Goal: Find specific page/section: Find specific page/section

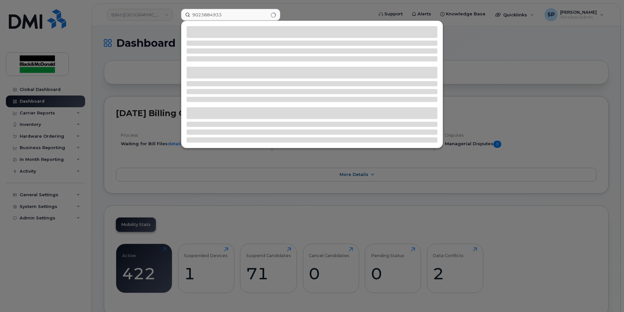
type input "9023884933"
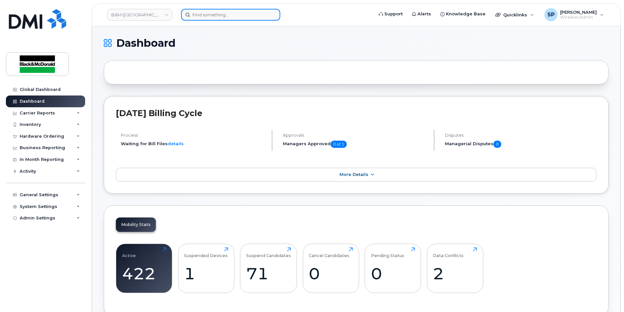
click at [211, 14] on input at bounding box center [230, 15] width 99 height 12
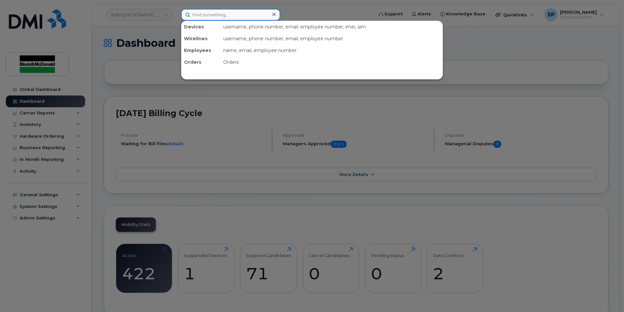
click at [196, 15] on input at bounding box center [230, 15] width 99 height 12
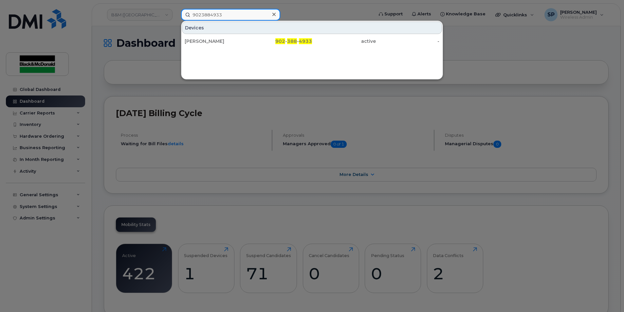
type input "9023884933"
click at [201, 35] on div "Adam Laybolt 902 - 388 - 4933 active -" at bounding box center [311, 41] width 261 height 13
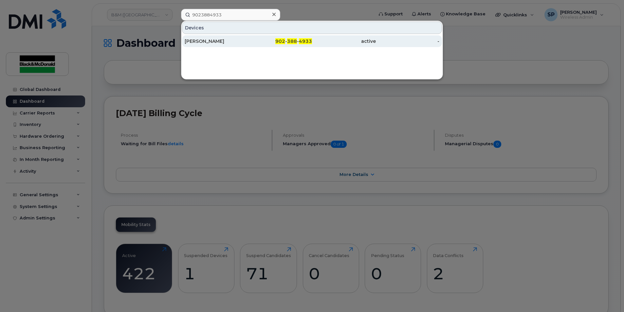
click at [200, 39] on div "[PERSON_NAME]" at bounding box center [217, 41] width 64 height 7
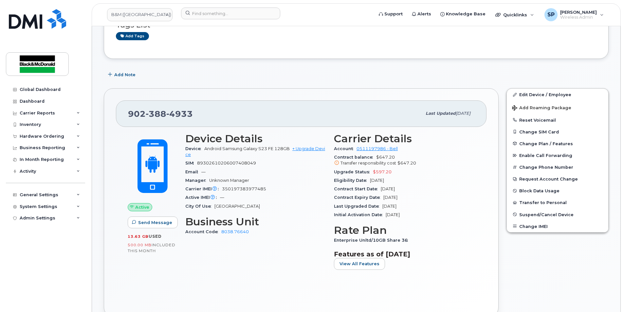
scroll to position [65, 0]
